Goal: Check status: Check status

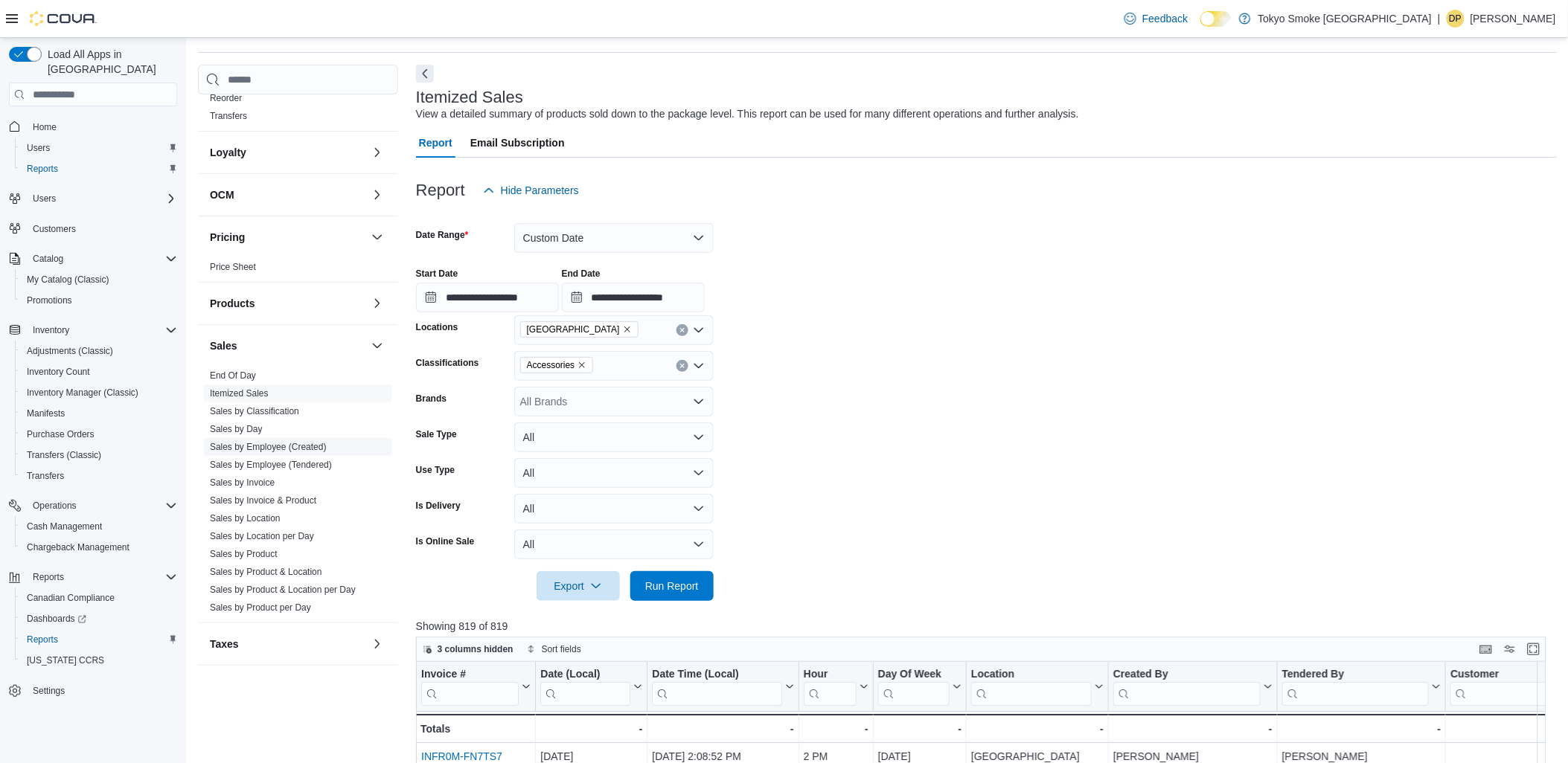
scroll to position [755, 0]
click at [240, 508] on span "Sales by Location" at bounding box center [297, 516] width 188 height 18
click at [240, 511] on link "Sales by Location" at bounding box center [245, 516] width 70 height 10
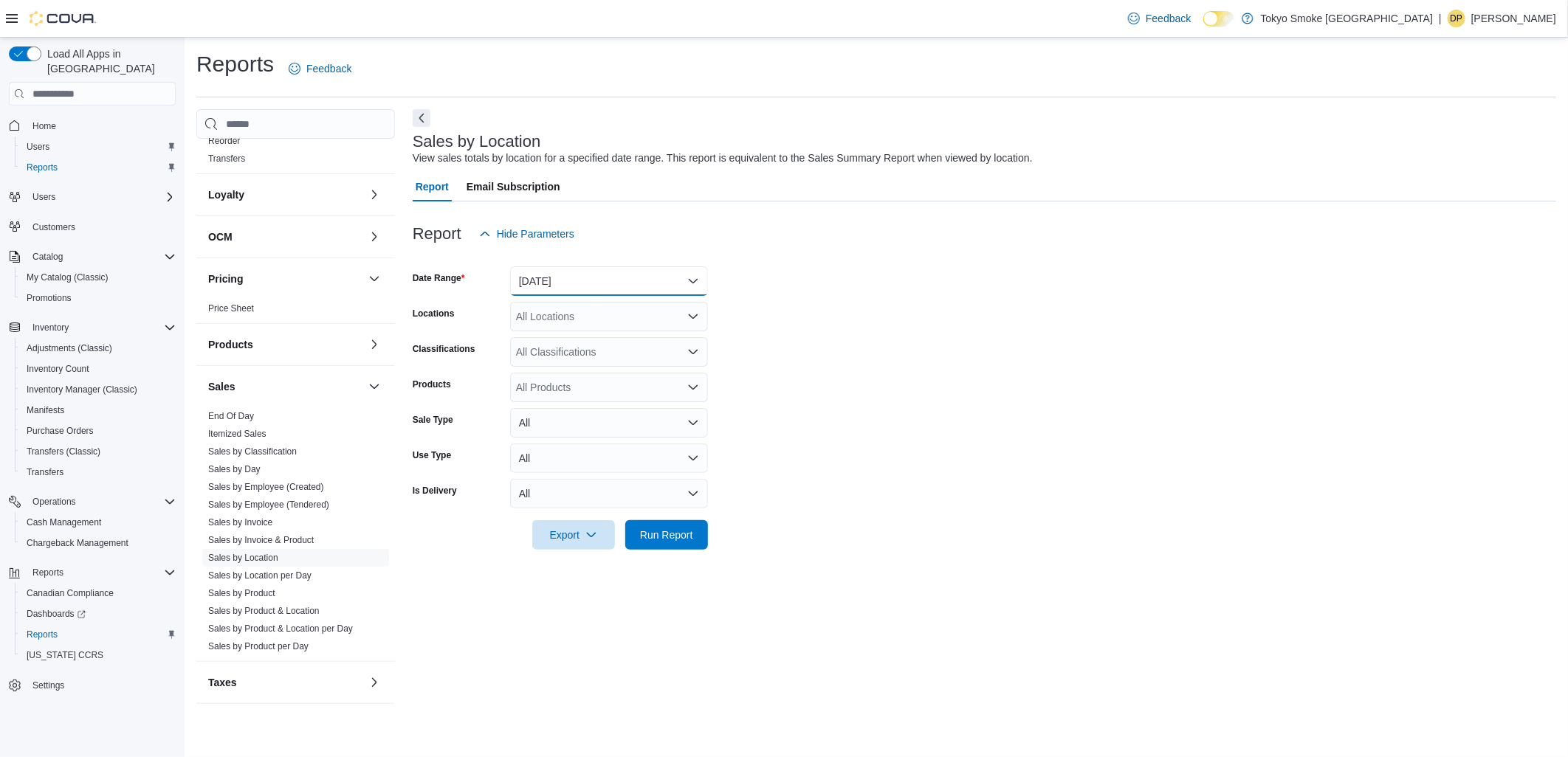
click at [601, 282] on button "[DATE]" at bounding box center [610, 281] width 198 height 29
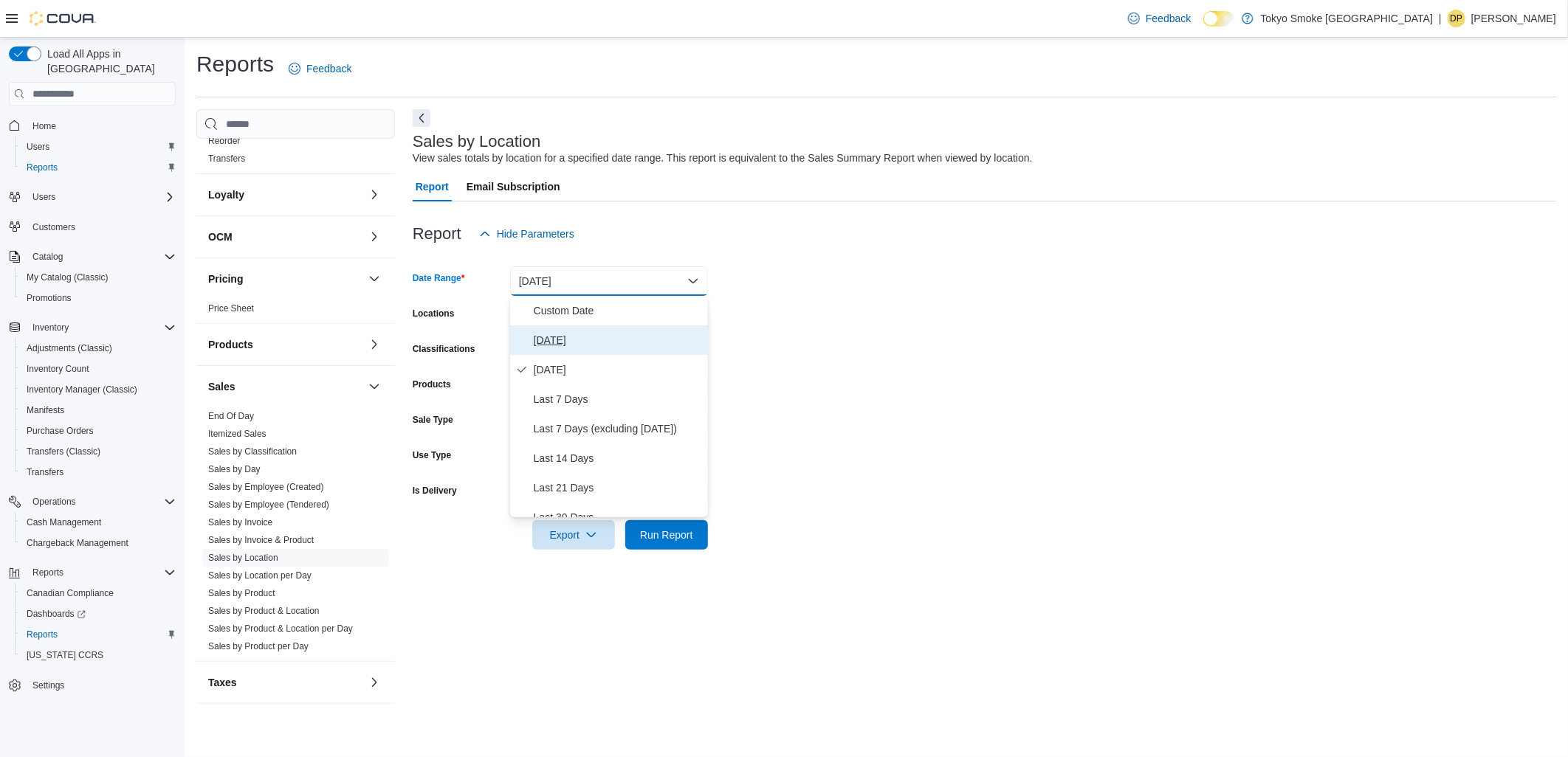
click at [544, 338] on span "[DATE]" at bounding box center [617, 340] width 168 height 17
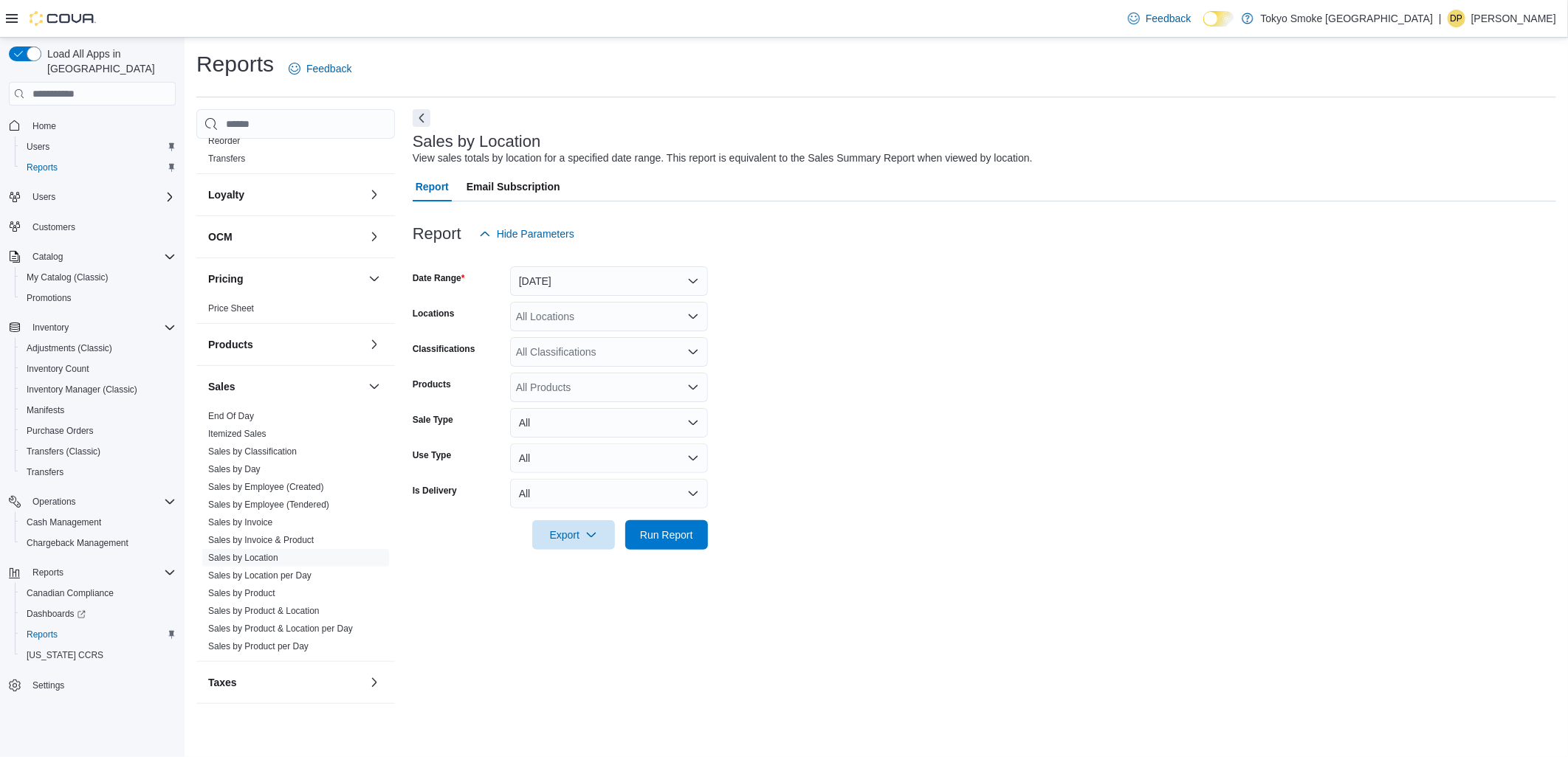
drag, startPoint x: 906, startPoint y: 352, endPoint x: 622, endPoint y: 349, distance: 284.0
click at [903, 352] on form "Date Range [DATE] Locations All Locations Classifications All Classifications P…" at bounding box center [985, 399] width 1144 height 301
click at [577, 318] on div "All Locations" at bounding box center [610, 317] width 198 height 29
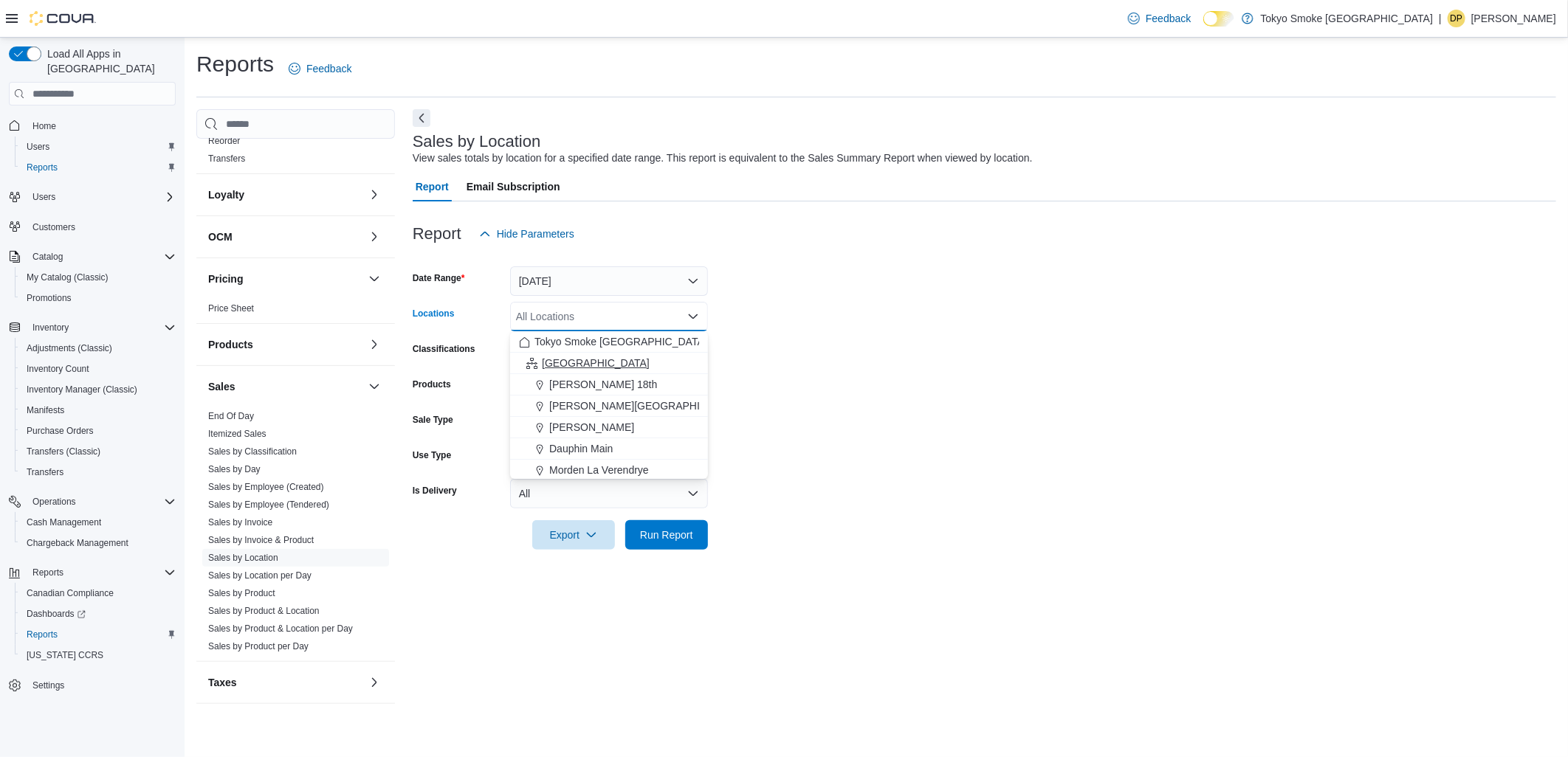
click at [577, 368] on span "[GEOGRAPHIC_DATA]" at bounding box center [595, 363] width 107 height 15
click at [830, 407] on form "Date Range [DATE] Locations [GEOGRAPHIC_DATA] Combo box. Selected. [GEOGRAPHIC_…" at bounding box center [985, 399] width 1144 height 301
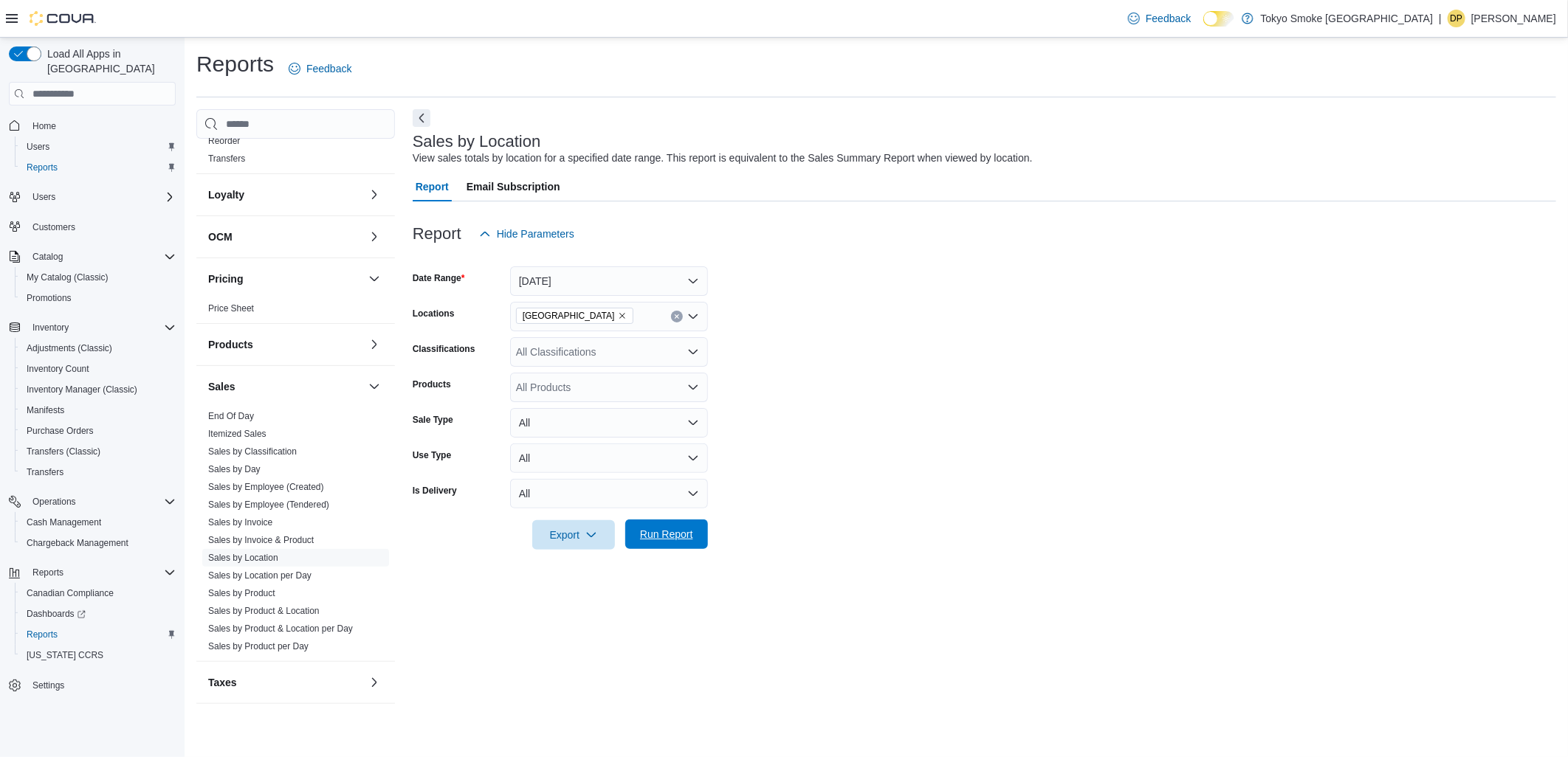
click at [691, 541] on span "Run Report" at bounding box center [666, 534] width 53 height 15
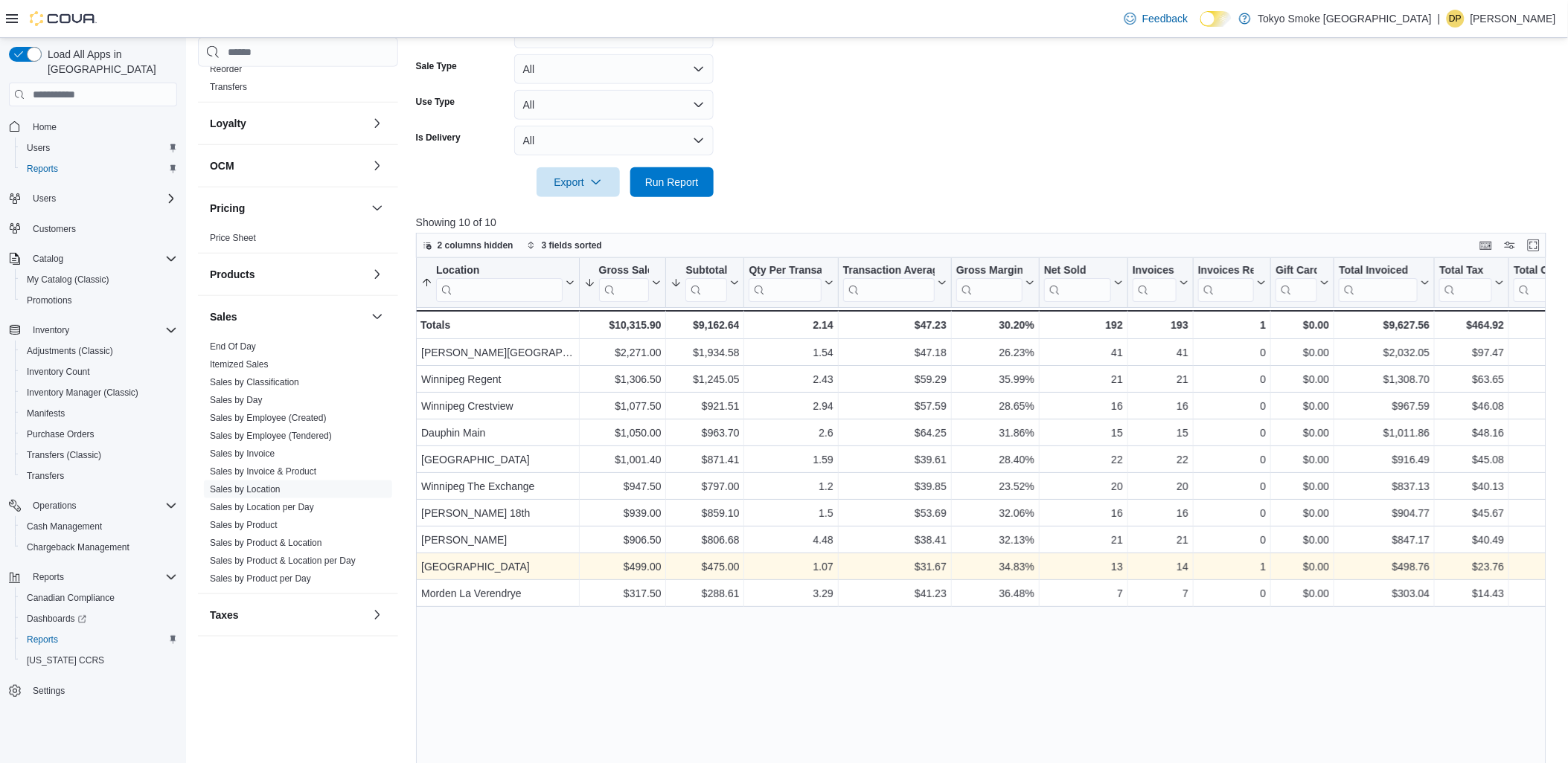
scroll to position [412, 0]
